Goal: Navigation & Orientation: Find specific page/section

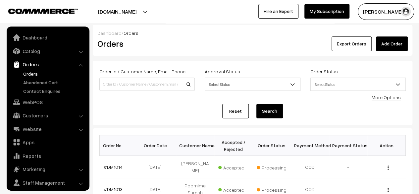
scroll to position [18, 0]
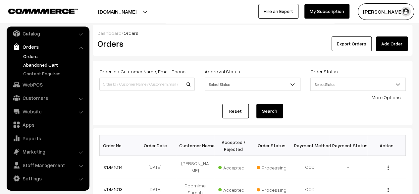
click at [44, 66] on link "Abandoned Cart" at bounding box center [55, 64] width 66 height 7
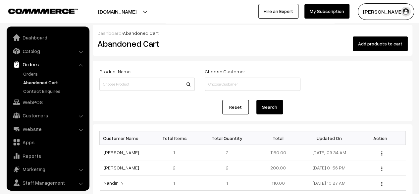
scroll to position [18, 0]
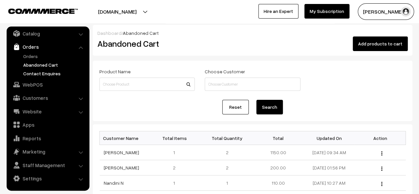
click at [44, 73] on link "Contact Enquires" at bounding box center [55, 73] width 66 height 7
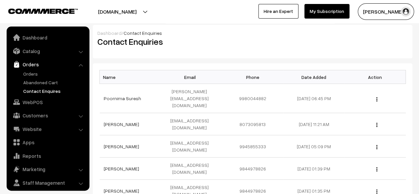
scroll to position [18, 0]
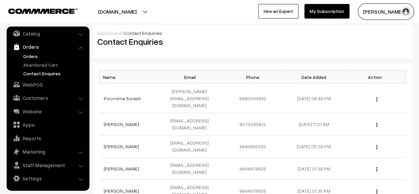
click at [31, 56] on link "Orders" at bounding box center [55, 56] width 66 height 7
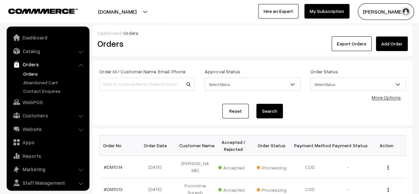
scroll to position [18, 0]
